Goal: Transaction & Acquisition: Purchase product/service

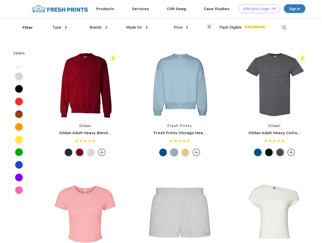
click at [258, 9] on link "Add your Logo Design Tool" at bounding box center [260, 8] width 42 height 9
click at [0, 0] on div "Design Tool" at bounding box center [0, 0] width 0 height 0
click at [272, 8] on link "Add your Logo Design Tool" at bounding box center [260, 8] width 42 height 9
click at [24, 28] on div "Filter" at bounding box center [28, 28] width 10 height 6
click at [60, 27] on span "Type" at bounding box center [56, 27] width 9 height 5
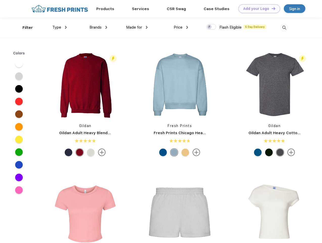
click at [98, 27] on span "Brands" at bounding box center [96, 27] width 12 height 5
click at [137, 27] on span "Made for" at bounding box center [134, 27] width 16 height 5
click at [181, 27] on span "Price" at bounding box center [178, 27] width 9 height 5
click at [212, 27] on div at bounding box center [211, 27] width 10 height 6
click at [210, 27] on input "checkbox" at bounding box center [207, 25] width 3 height 3
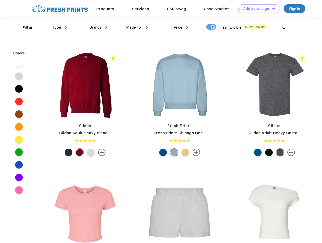
click at [284, 28] on img at bounding box center [284, 28] width 8 height 8
